Goal: Task Accomplishment & Management: Manage account settings

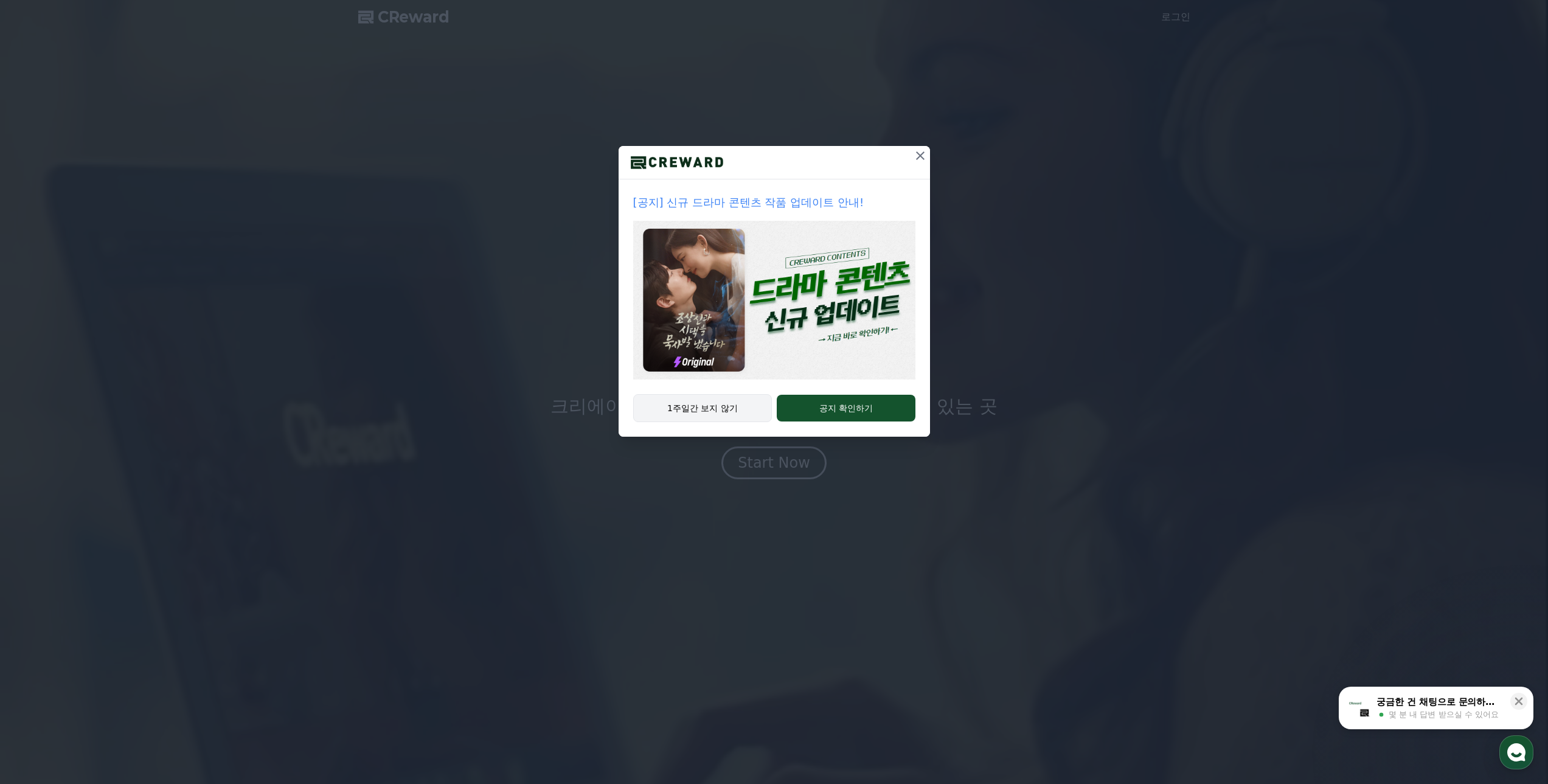
click at [712, 411] on button "1주일간 보지 않기" at bounding box center [703, 407] width 140 height 28
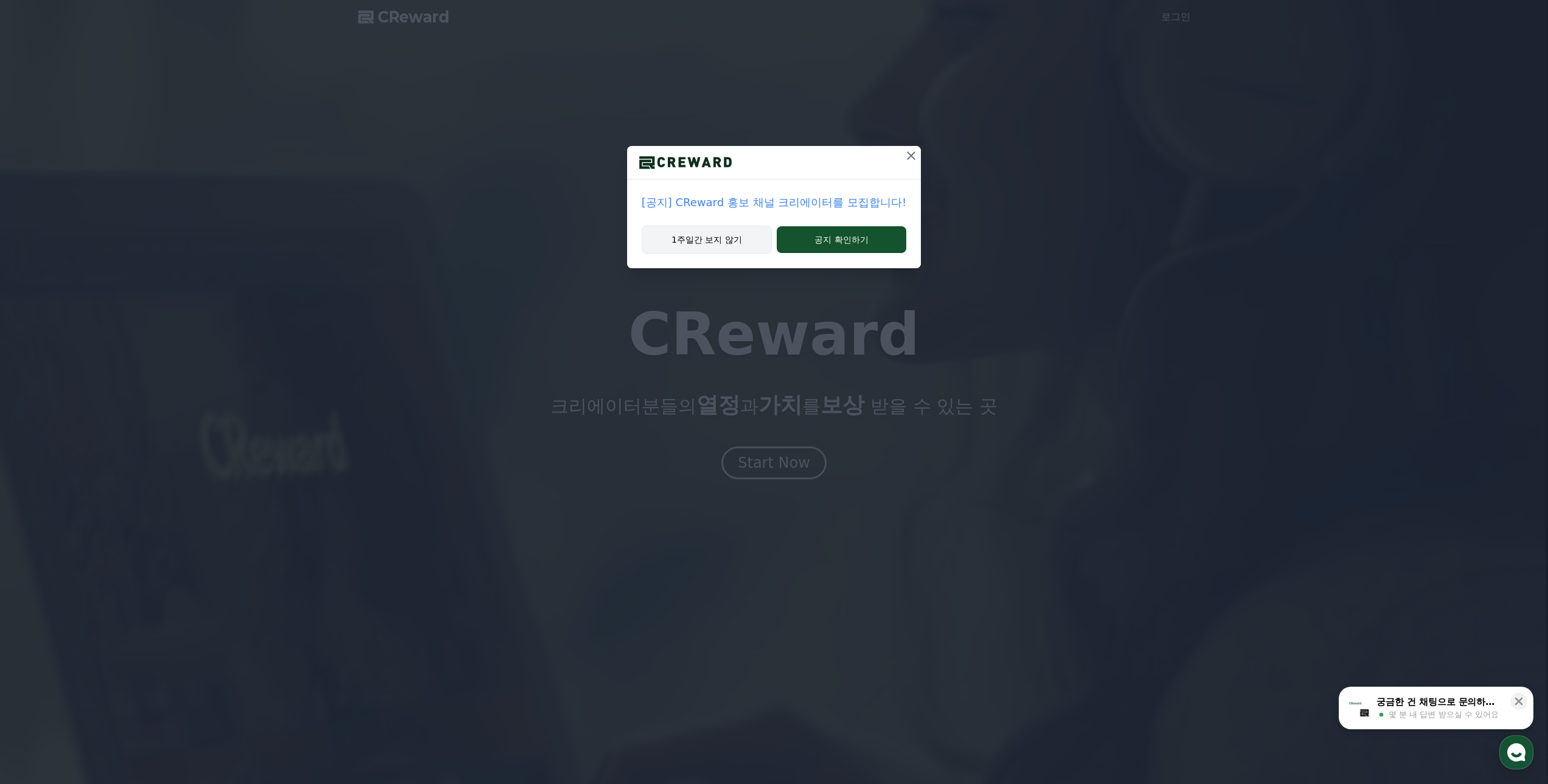
click at [725, 244] on button "1주일간 보지 않기" at bounding box center [707, 239] width 130 height 28
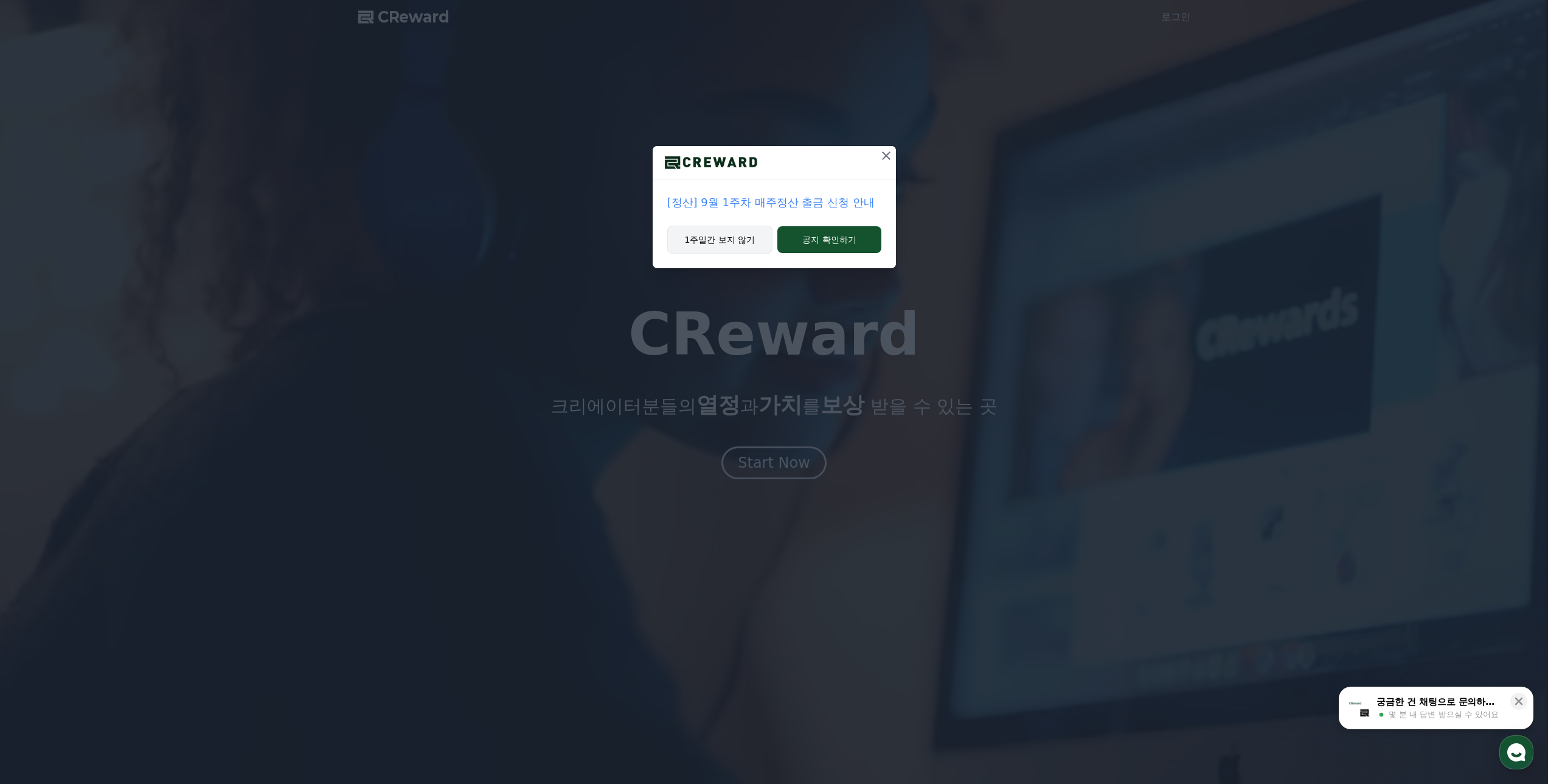
click at [713, 244] on button "1주일간 보지 않기" at bounding box center [720, 239] width 106 height 28
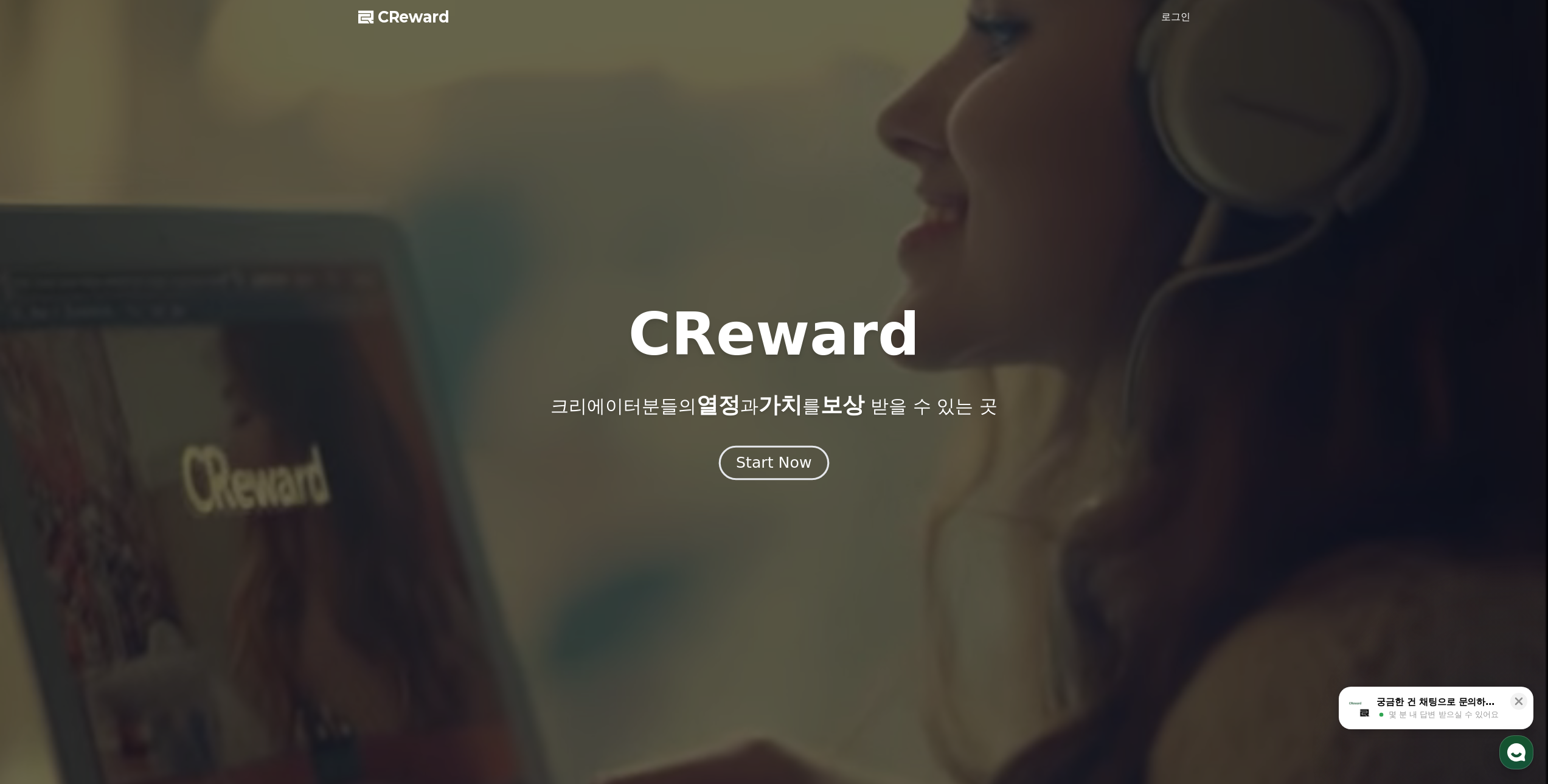
click at [798, 459] on div "Start Now" at bounding box center [774, 463] width 76 height 21
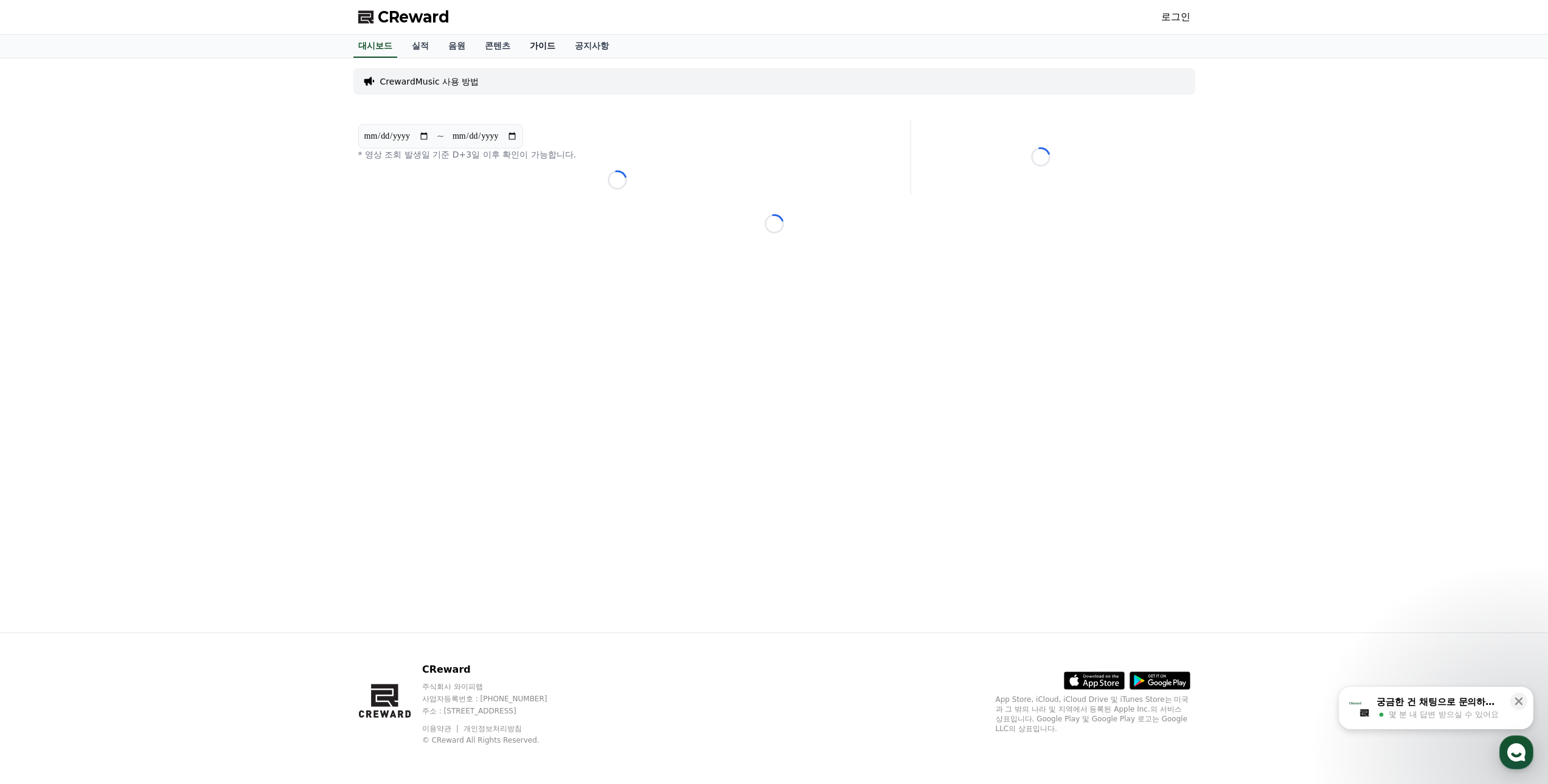
click at [536, 46] on link "가이드" at bounding box center [542, 46] width 45 height 23
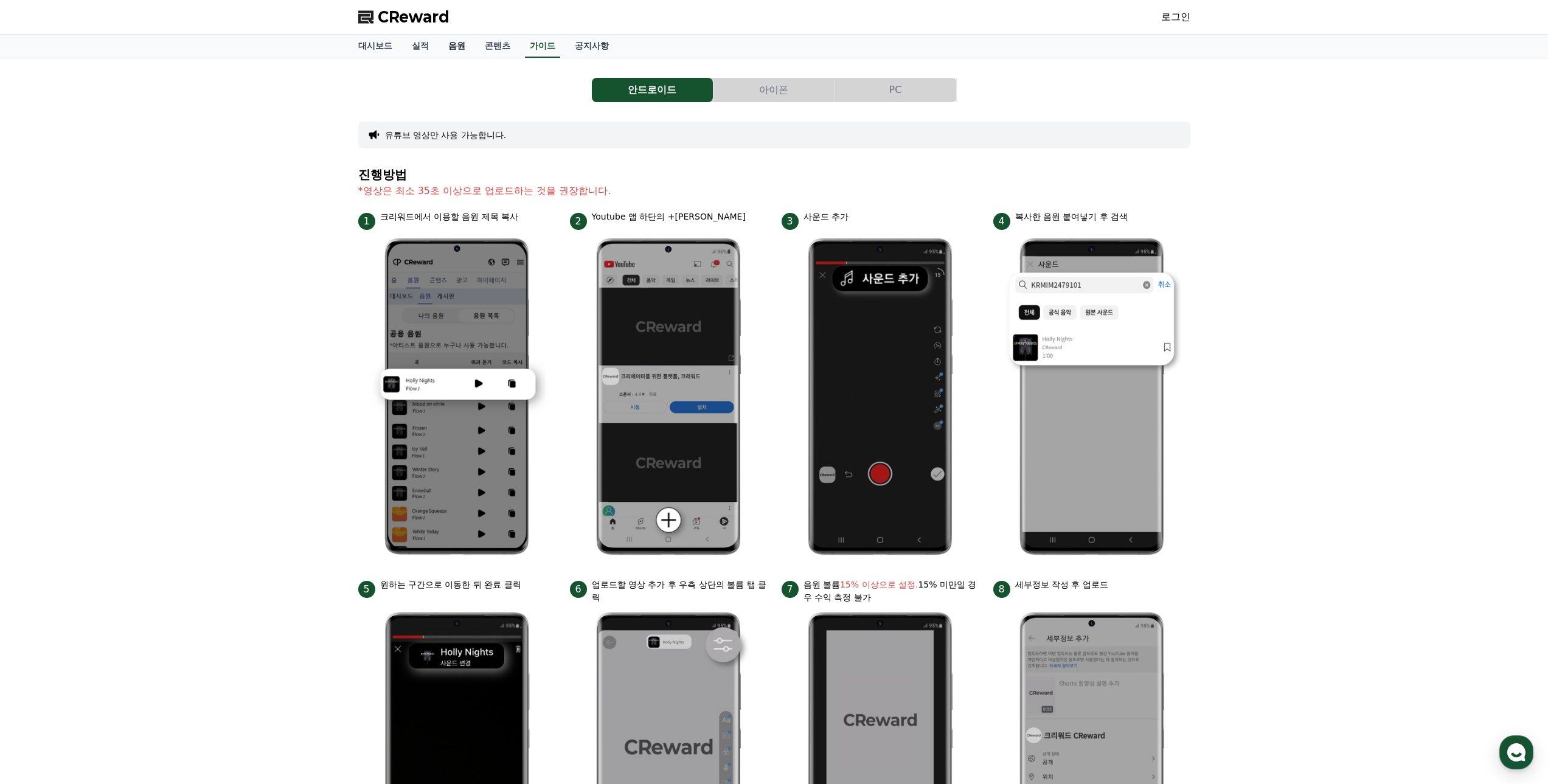
click at [454, 50] on link "음원" at bounding box center [457, 46] width 36 height 23
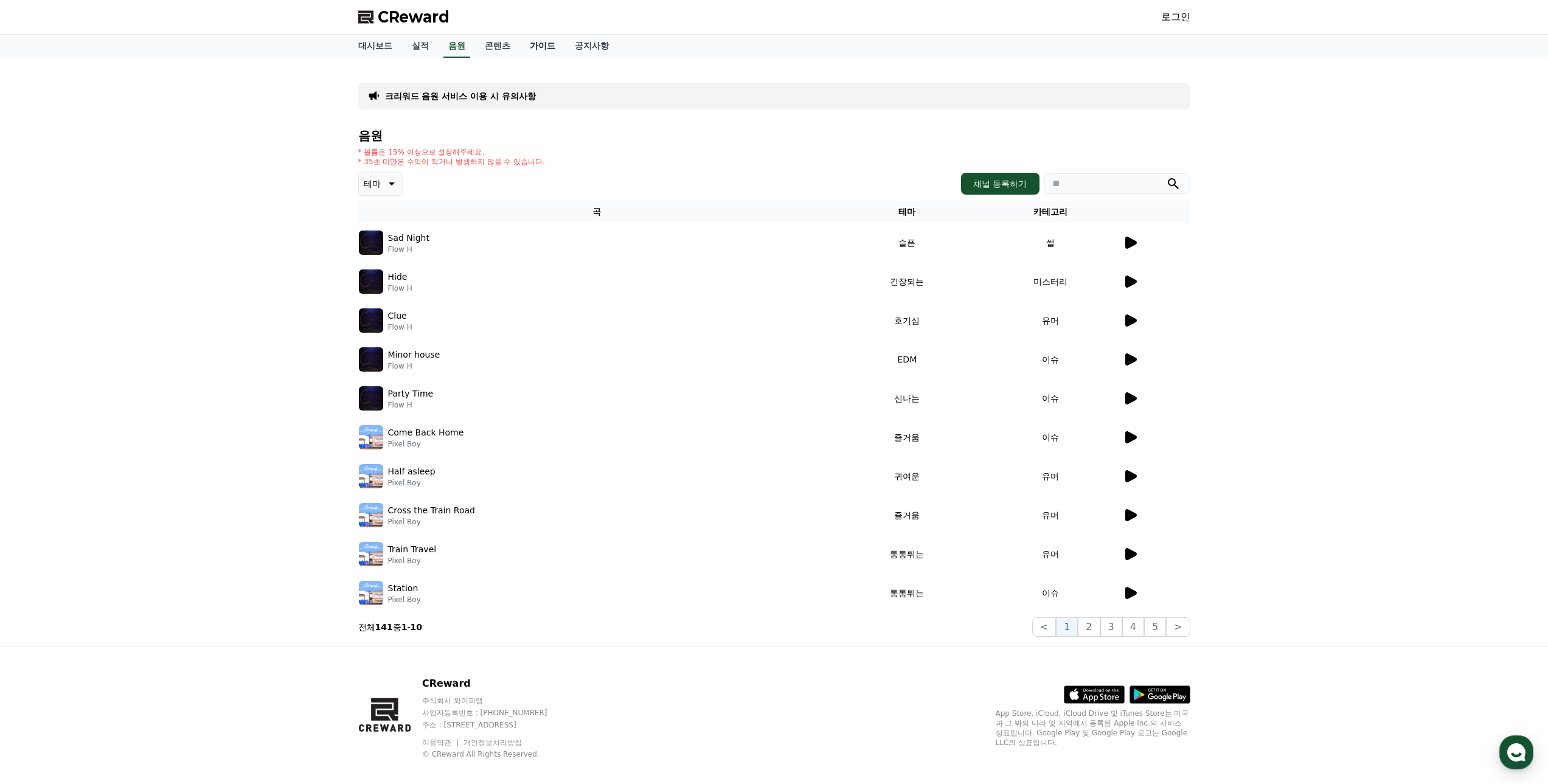
click at [541, 46] on link "가이드" at bounding box center [542, 46] width 45 height 23
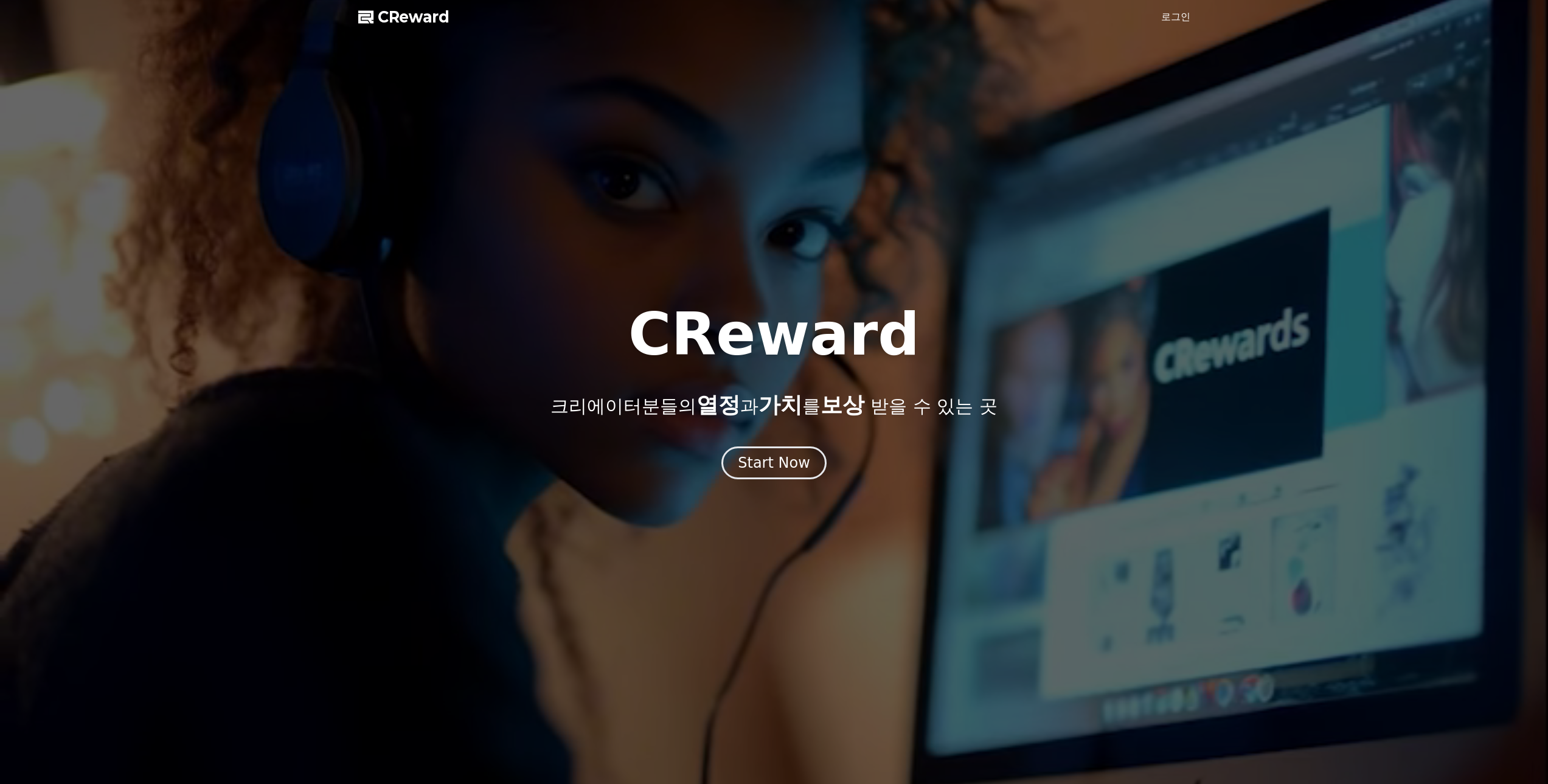
click at [1184, 23] on link "로그인" at bounding box center [1176, 16] width 30 height 14
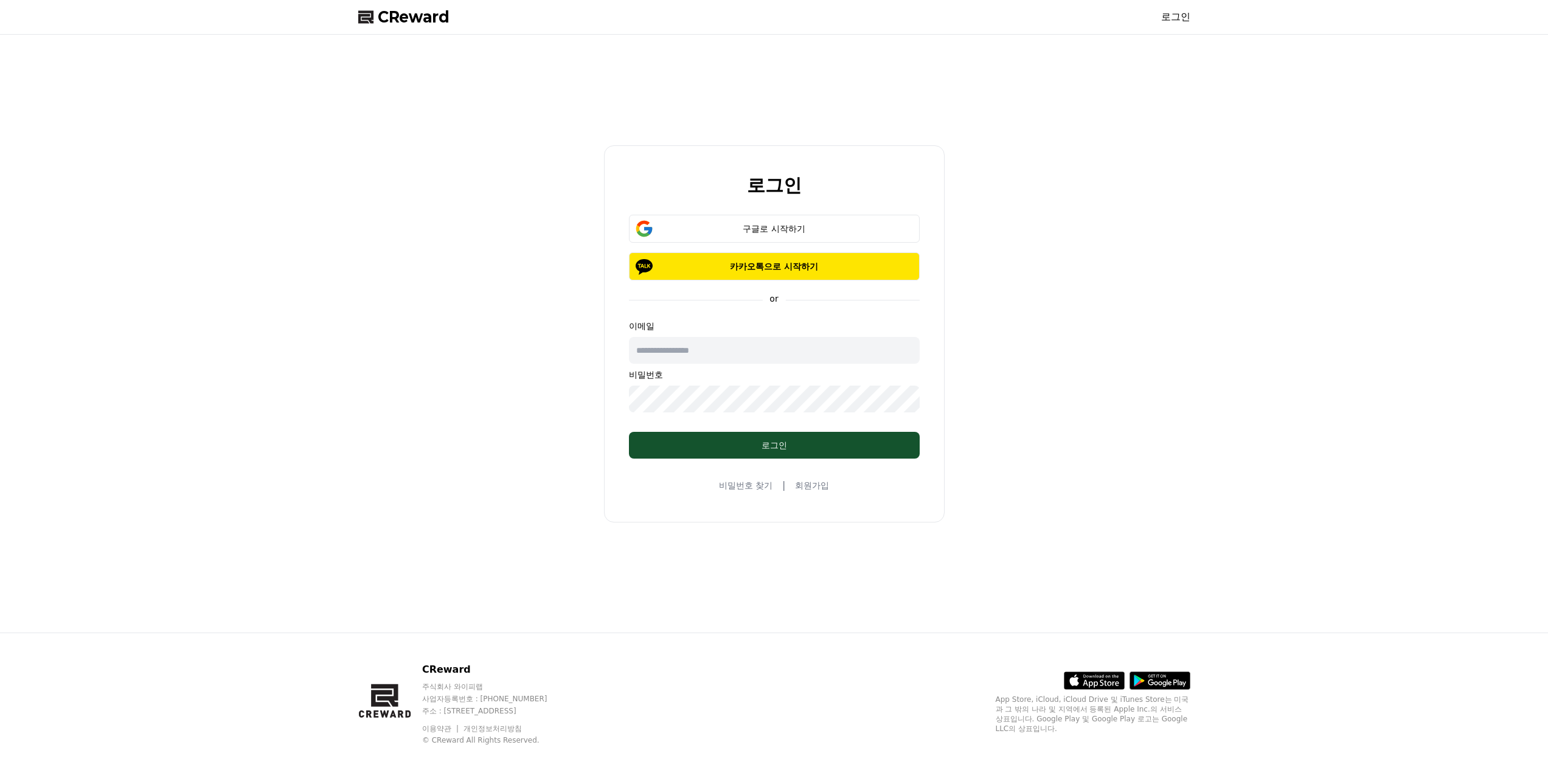
click at [729, 357] on input "text" at bounding box center [774, 350] width 291 height 27
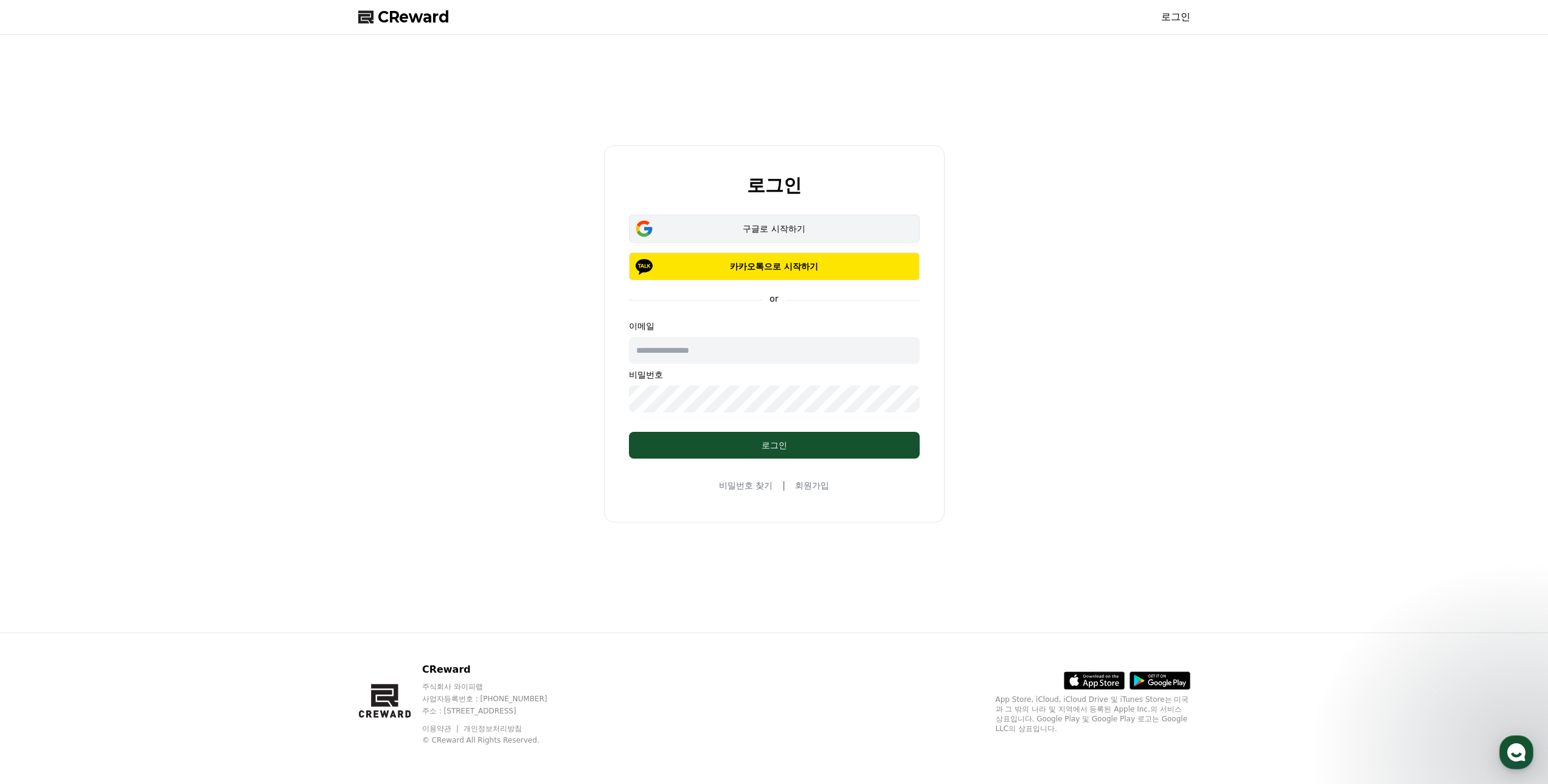
click at [753, 225] on div "구글로 시작하기" at bounding box center [774, 229] width 255 height 12
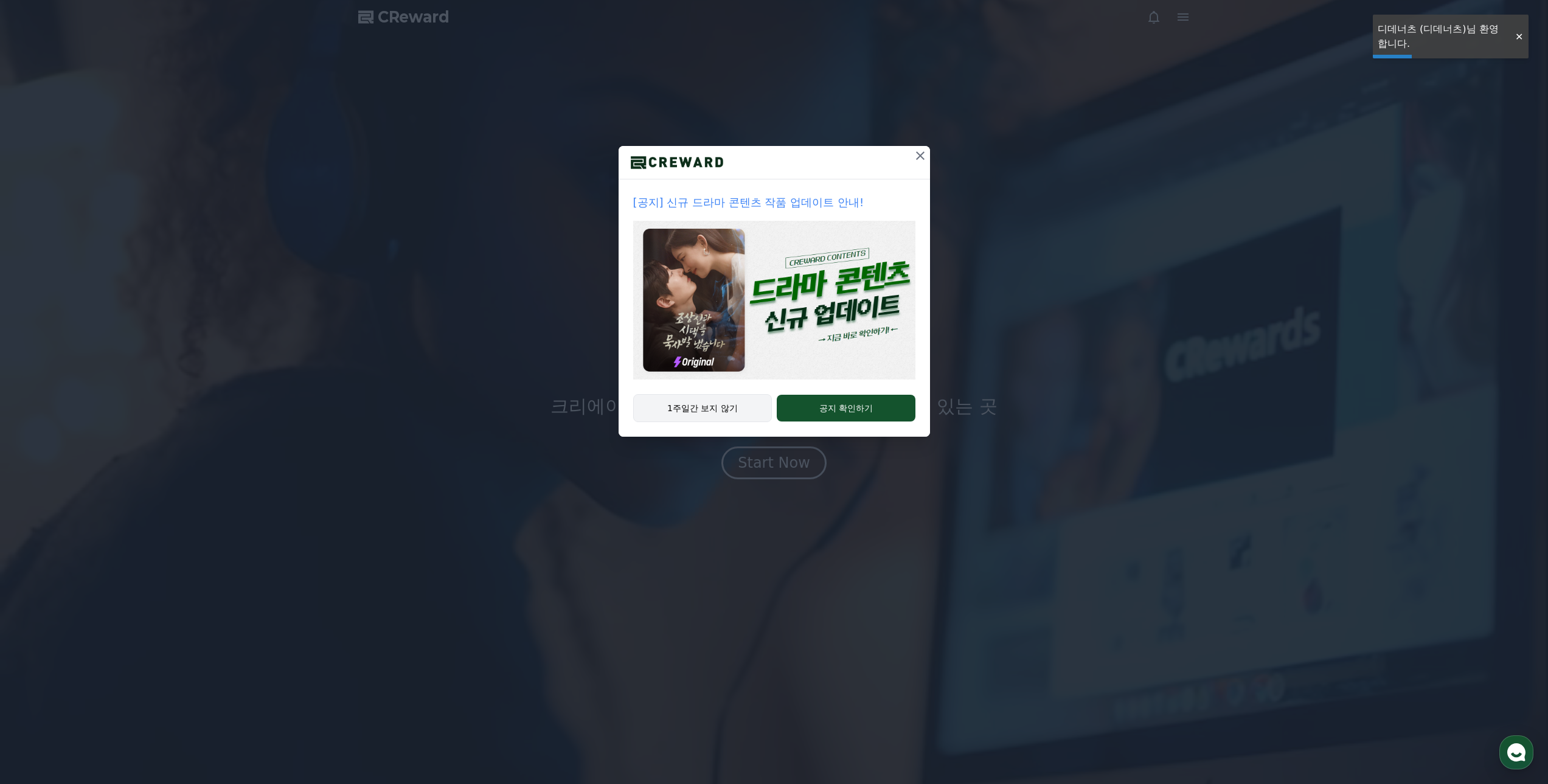
click at [724, 410] on button "1주일간 보지 않기" at bounding box center [703, 407] width 140 height 28
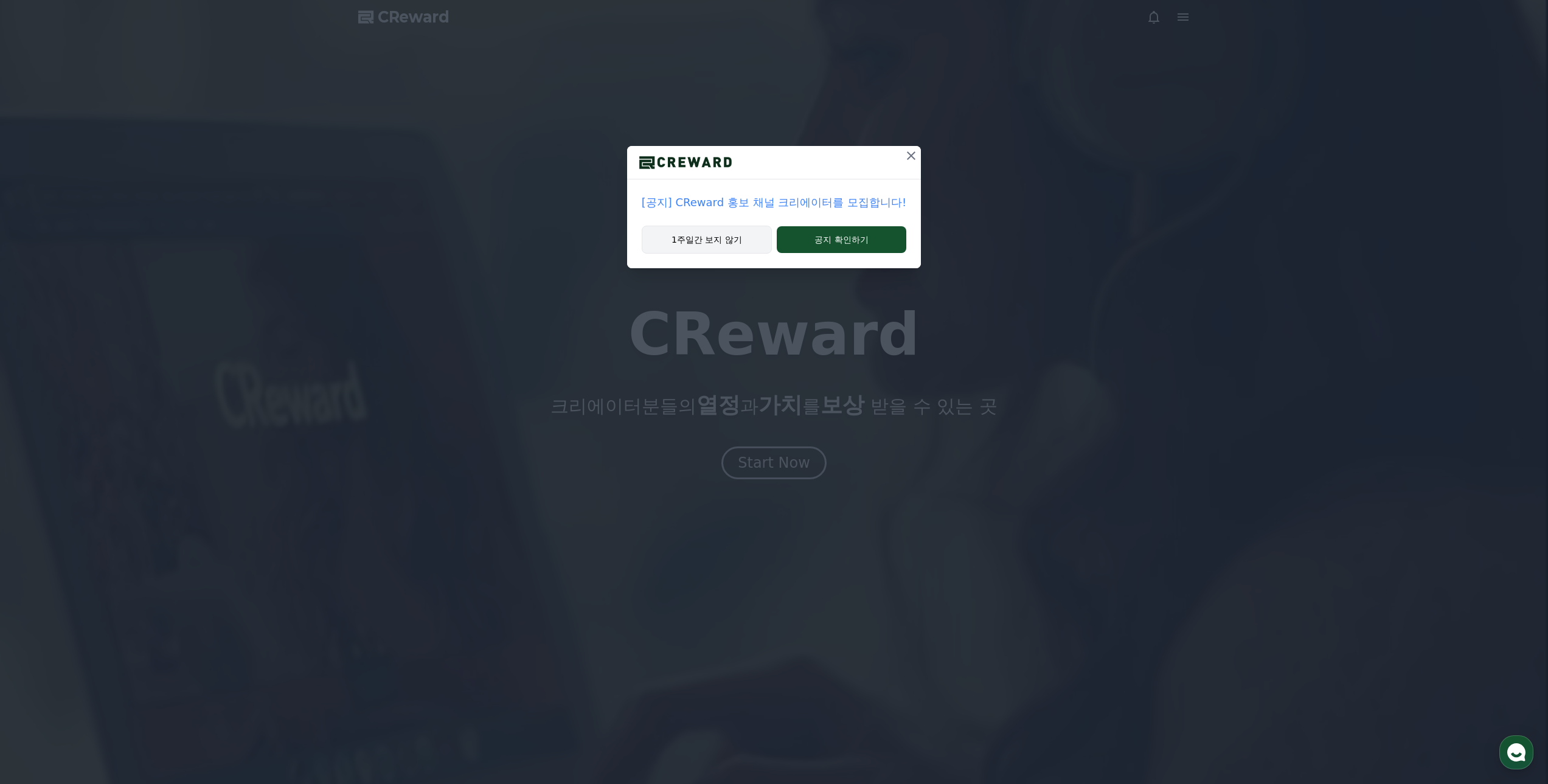
click at [722, 237] on button "1주일간 보지 않기" at bounding box center [707, 239] width 130 height 28
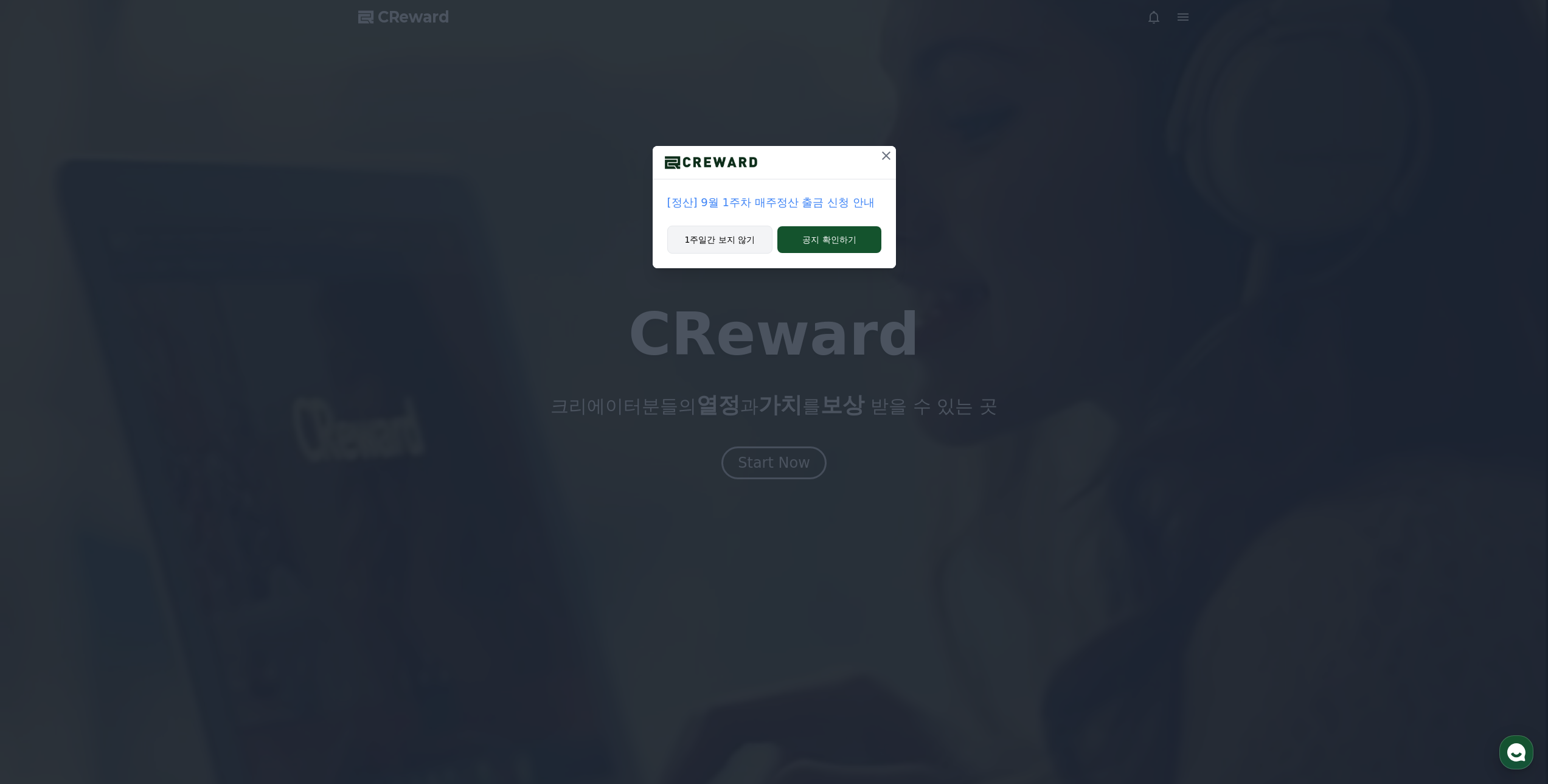
click at [731, 242] on button "1주일간 보지 않기" at bounding box center [720, 239] width 106 height 28
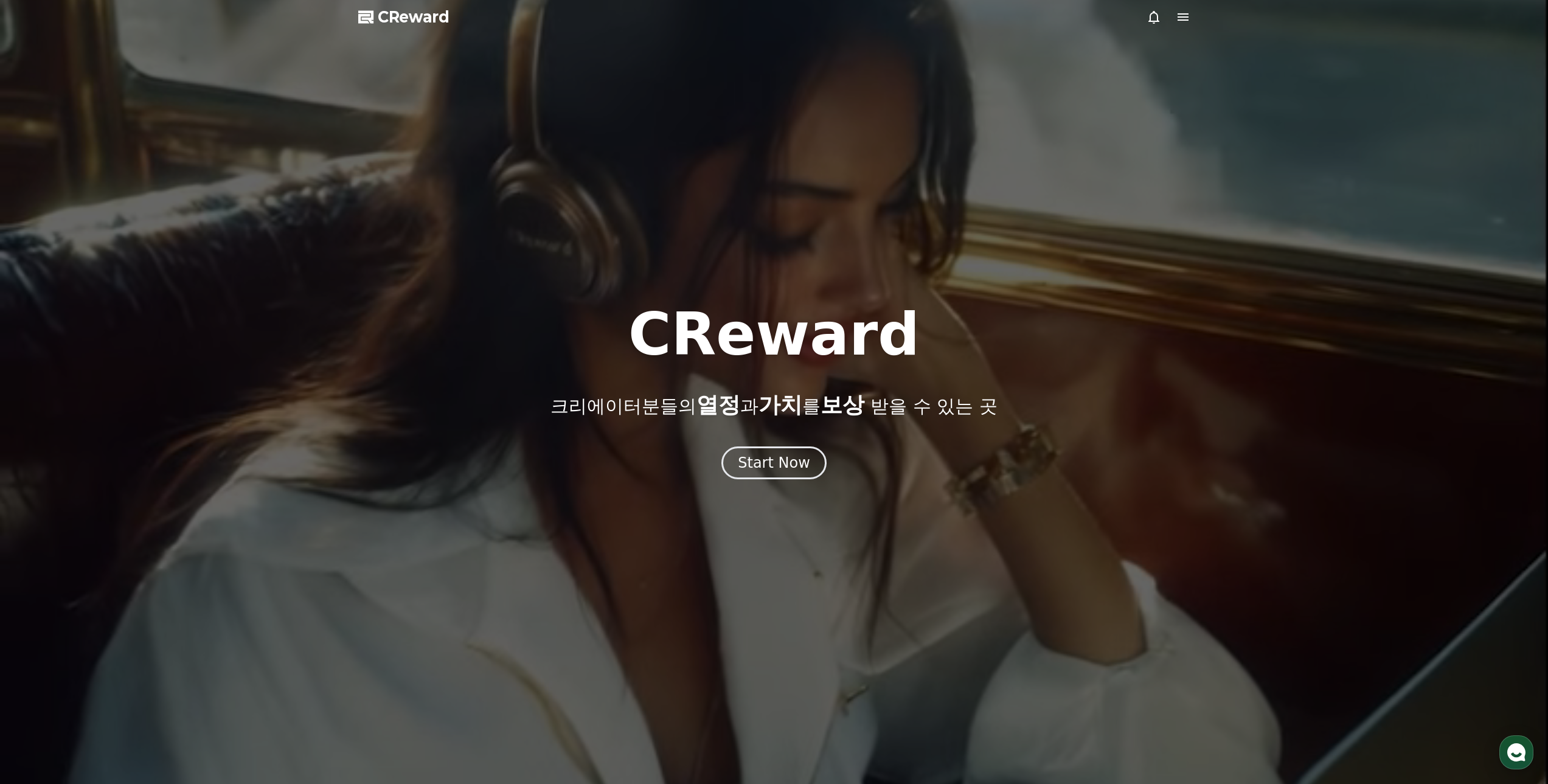
click at [1185, 12] on icon at bounding box center [1183, 16] width 14 height 14
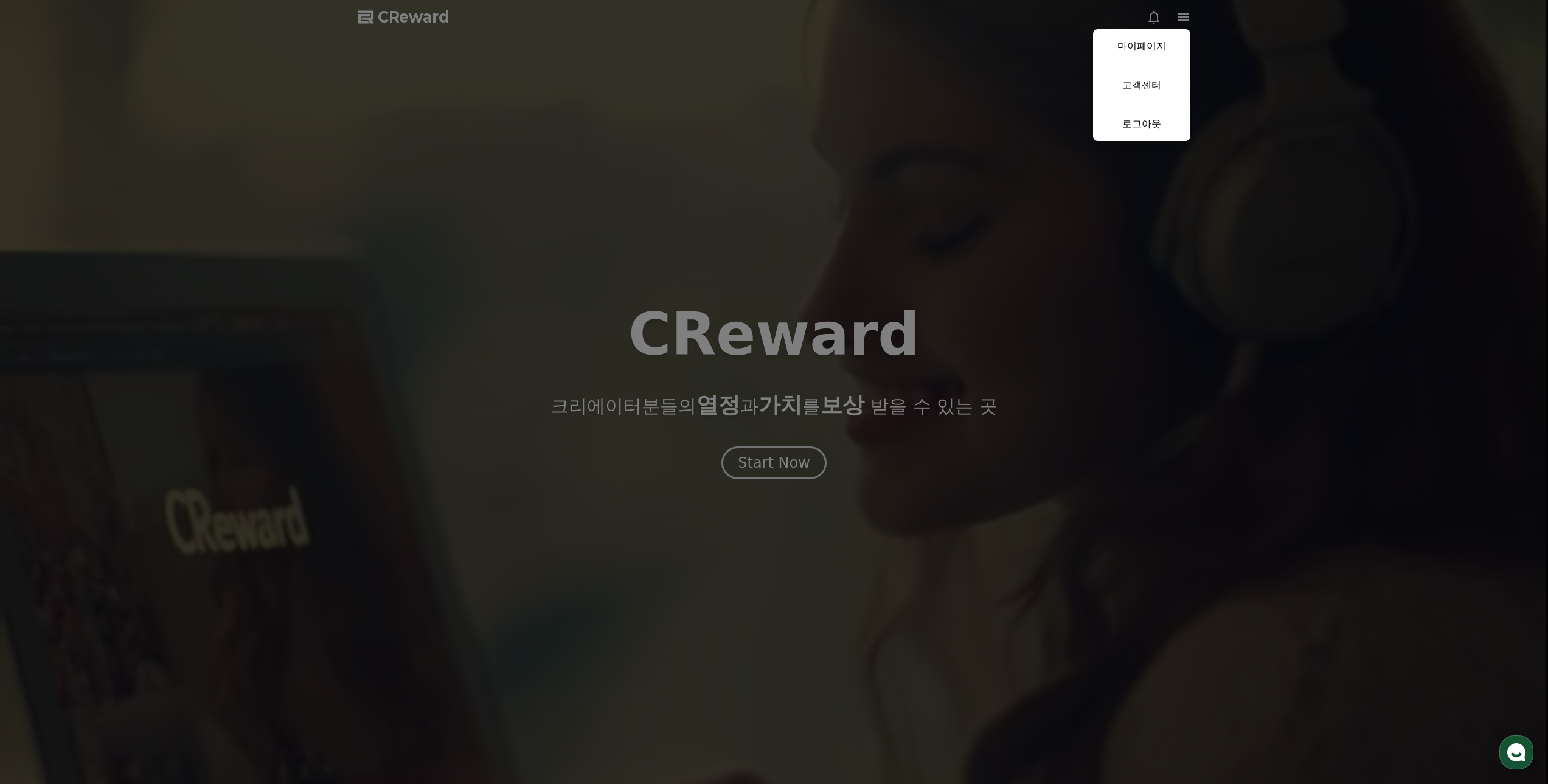
click at [851, 149] on button "close" at bounding box center [774, 392] width 1548 height 784
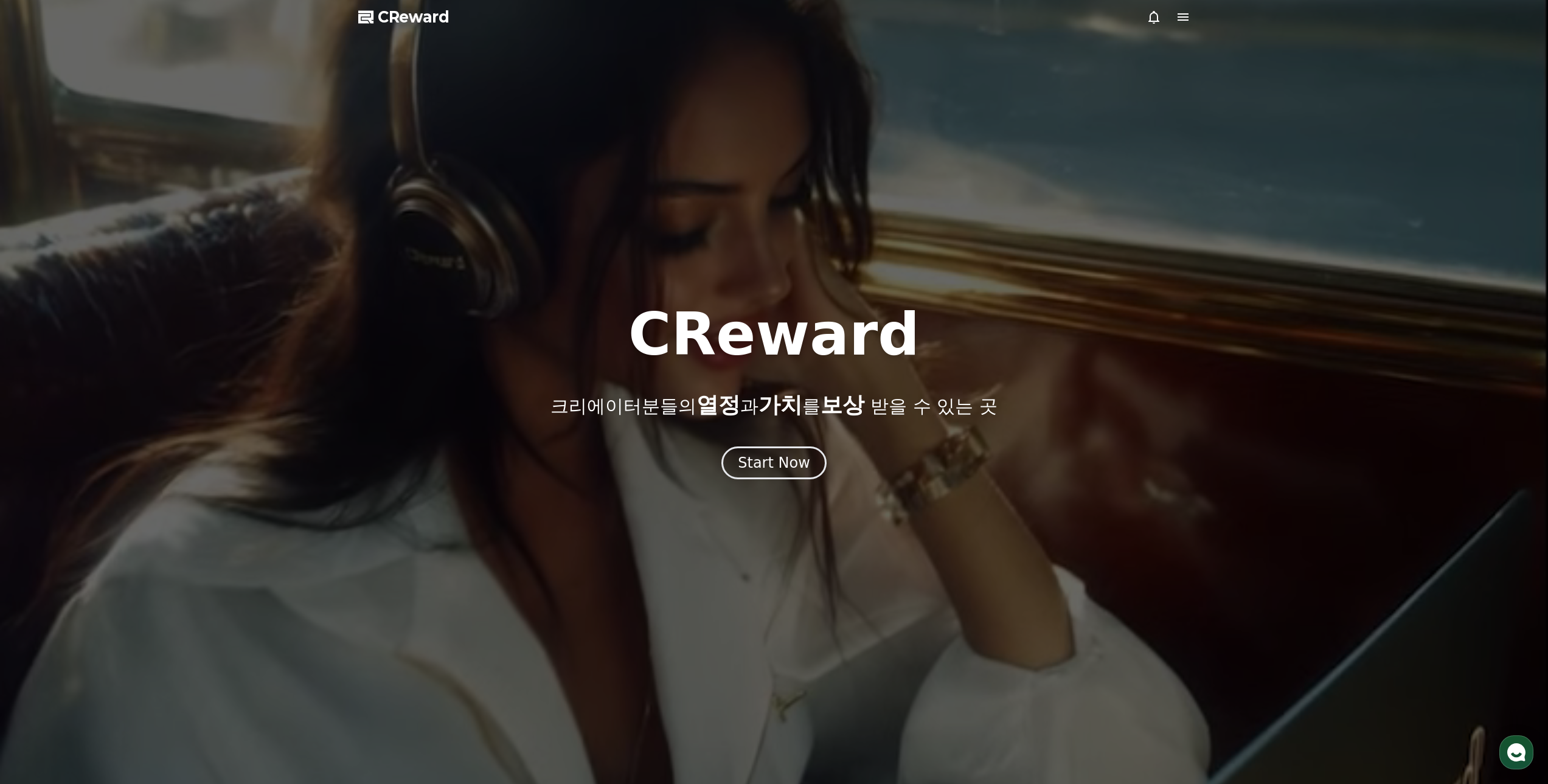
click at [1189, 12] on icon at bounding box center [1183, 16] width 14 height 14
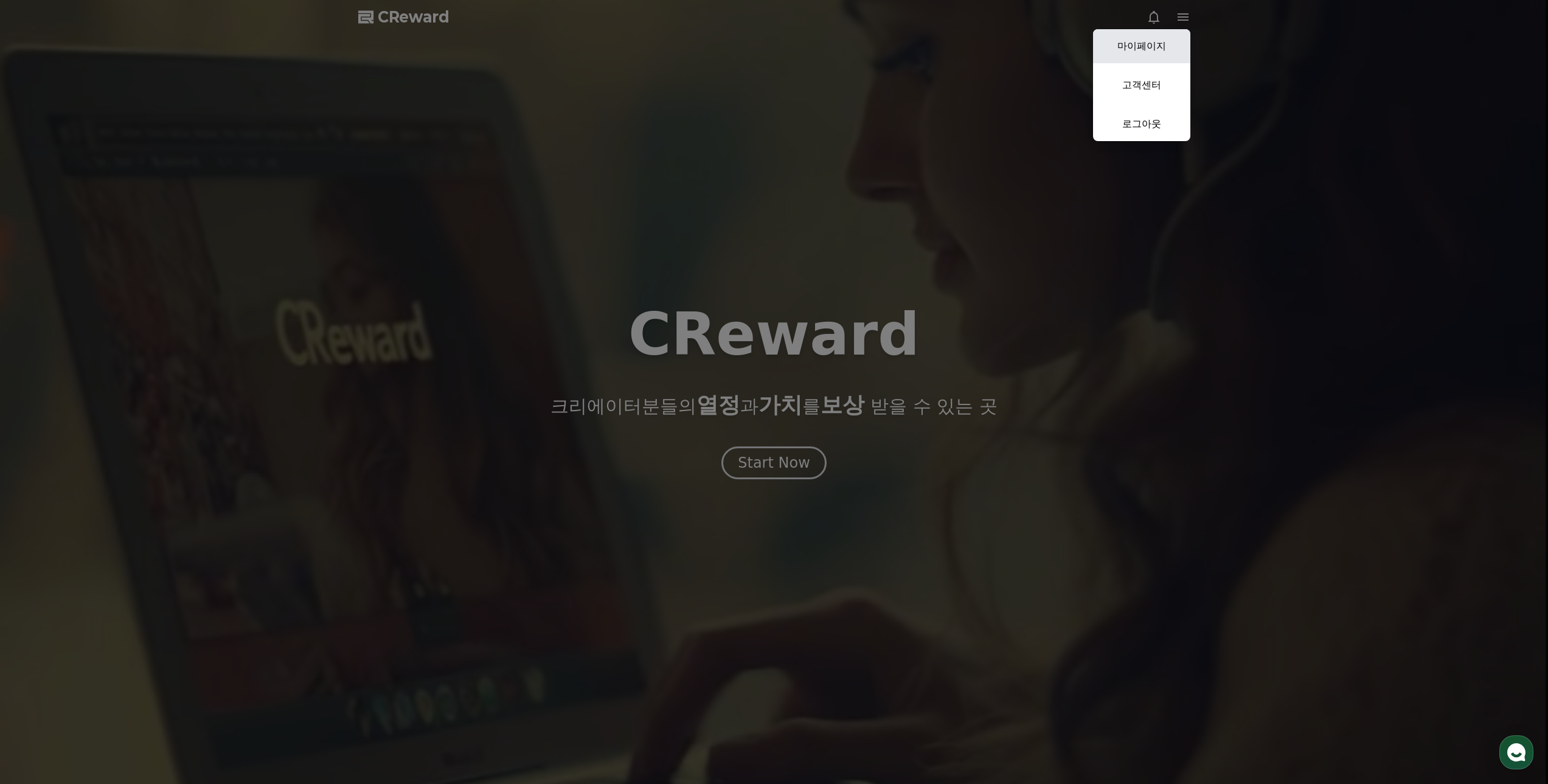
click at [1162, 46] on link "마이페이지" at bounding box center [1142, 47] width 98 height 34
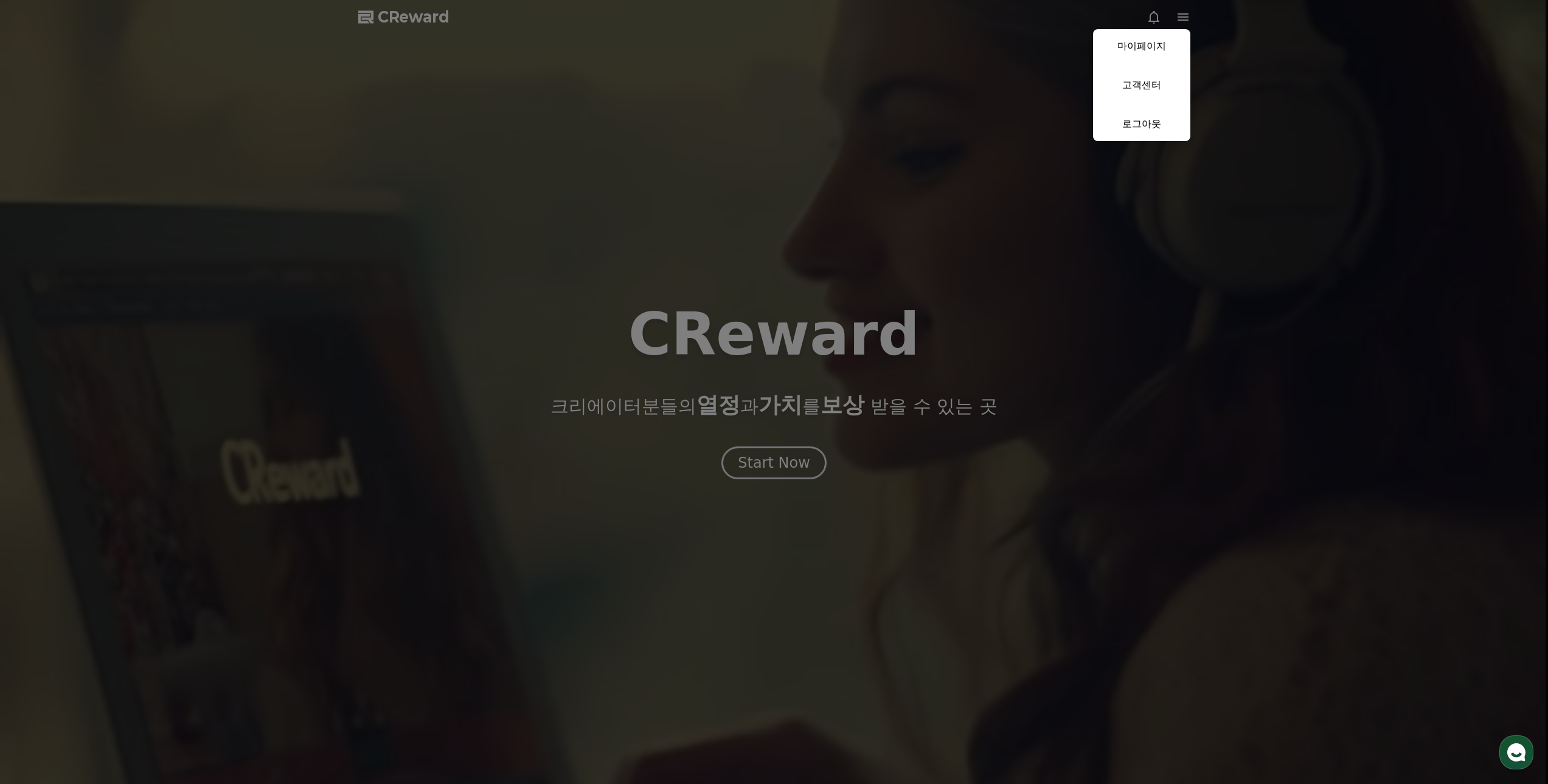
select select "**********"
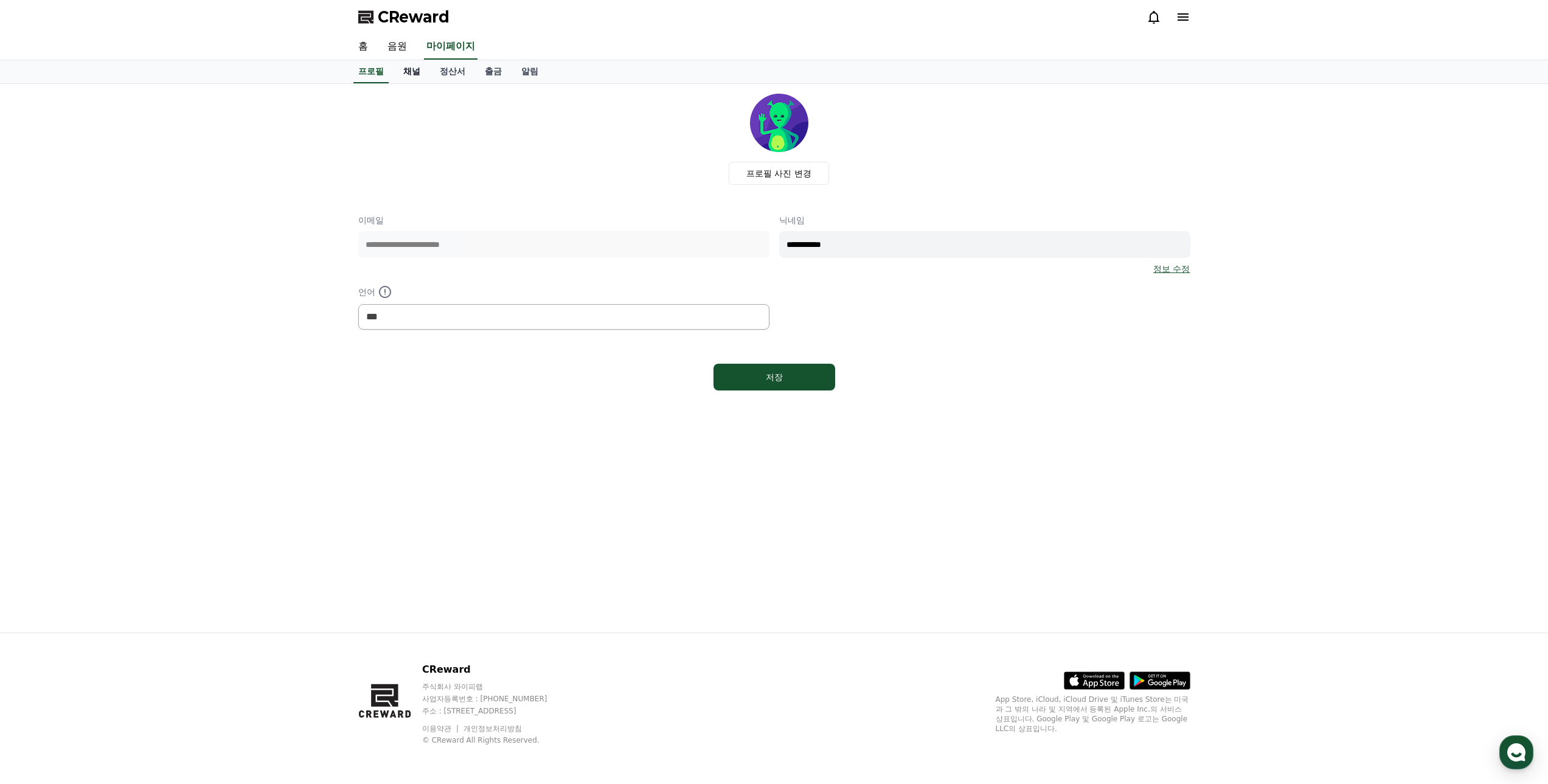
click at [419, 76] on link "채널" at bounding box center [412, 72] width 36 height 23
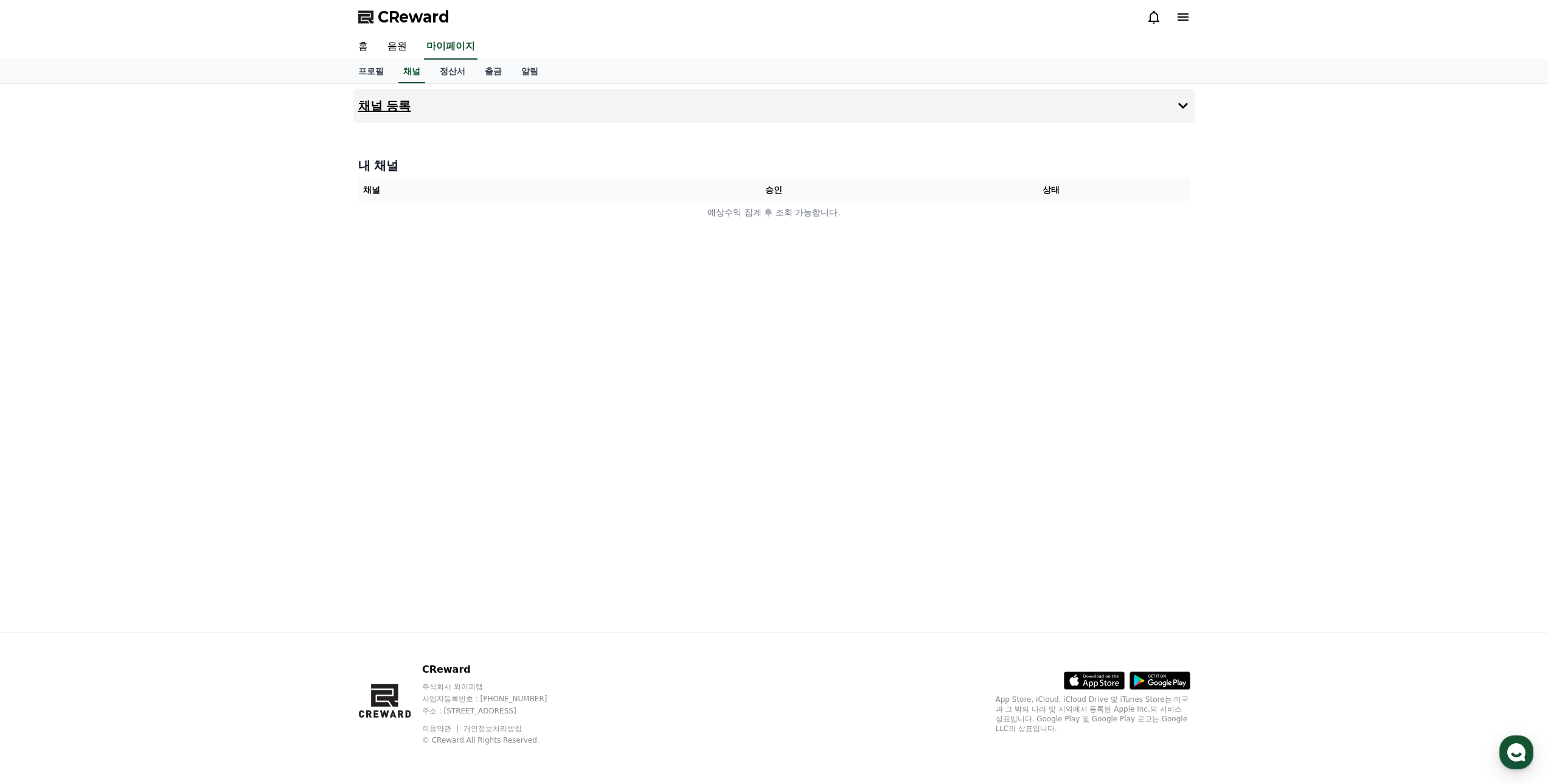
click at [412, 102] on button "채널 등록" at bounding box center [774, 106] width 842 height 34
